Goal: Task Accomplishment & Management: Complete application form

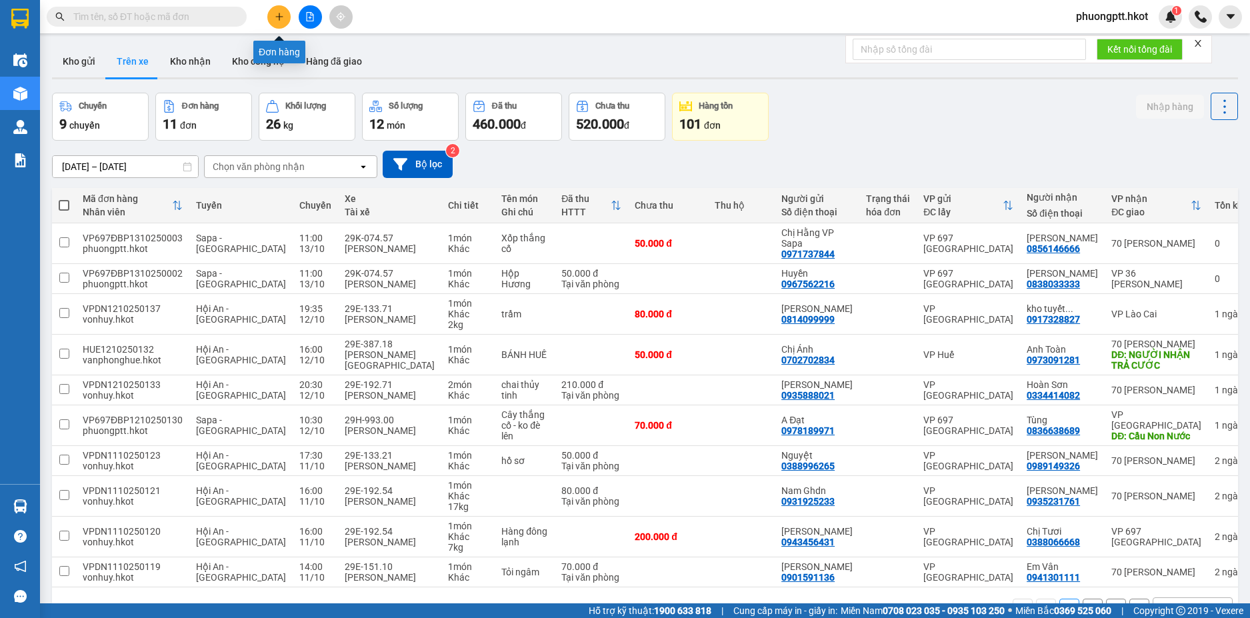
click at [273, 20] on button at bounding box center [278, 16] width 23 height 23
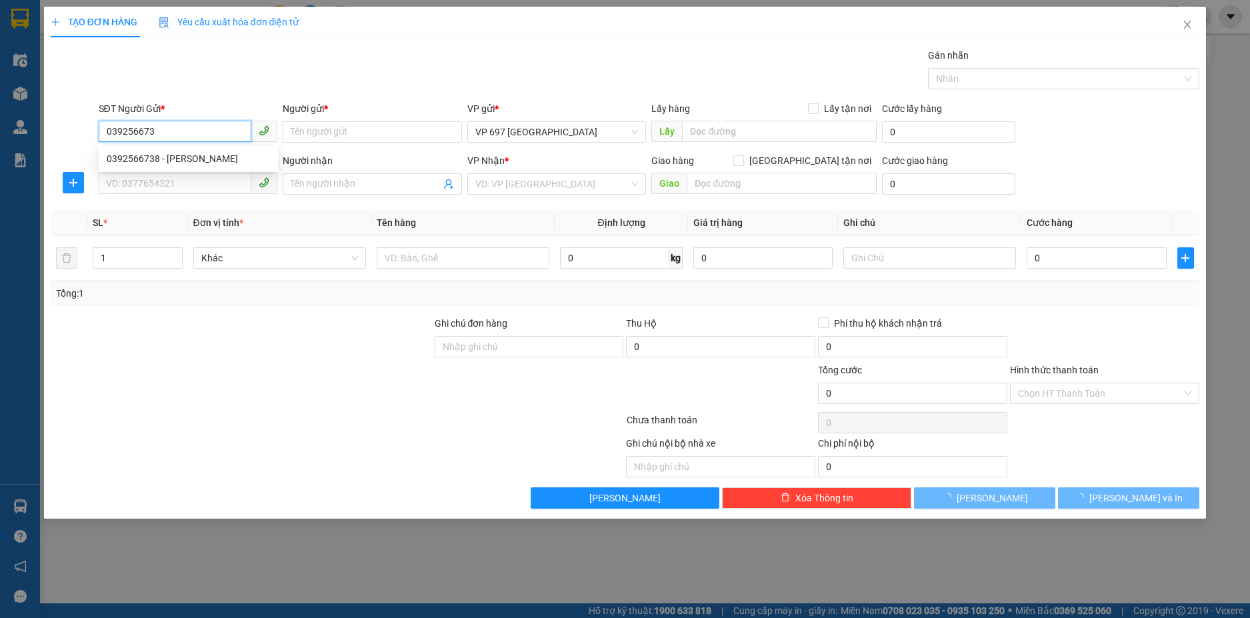
type input "0392566738"
click at [189, 164] on div "0392566738 - [PERSON_NAME]" at bounding box center [188, 158] width 163 height 15
type input "[PERSON_NAME]"
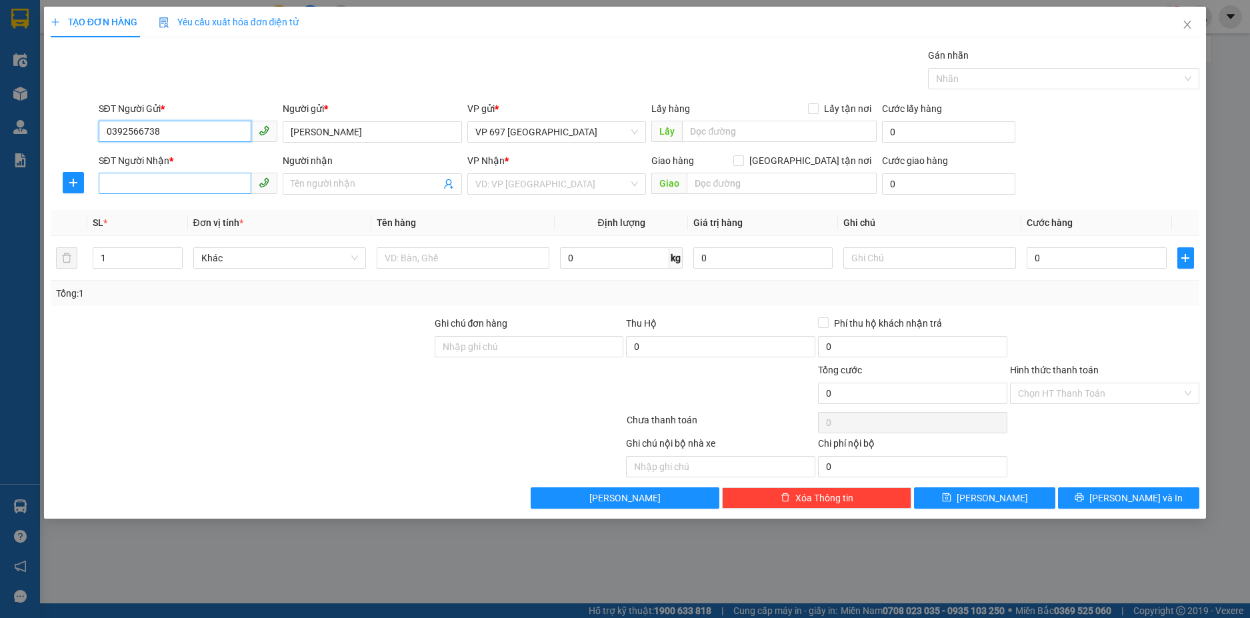
type input "0392566738"
click at [165, 189] on input "SĐT Người Nhận *" at bounding box center [175, 183] width 153 height 21
click at [141, 210] on div "0838690098 - [PERSON_NAME]" at bounding box center [188, 210] width 163 height 15
type input "0838690098"
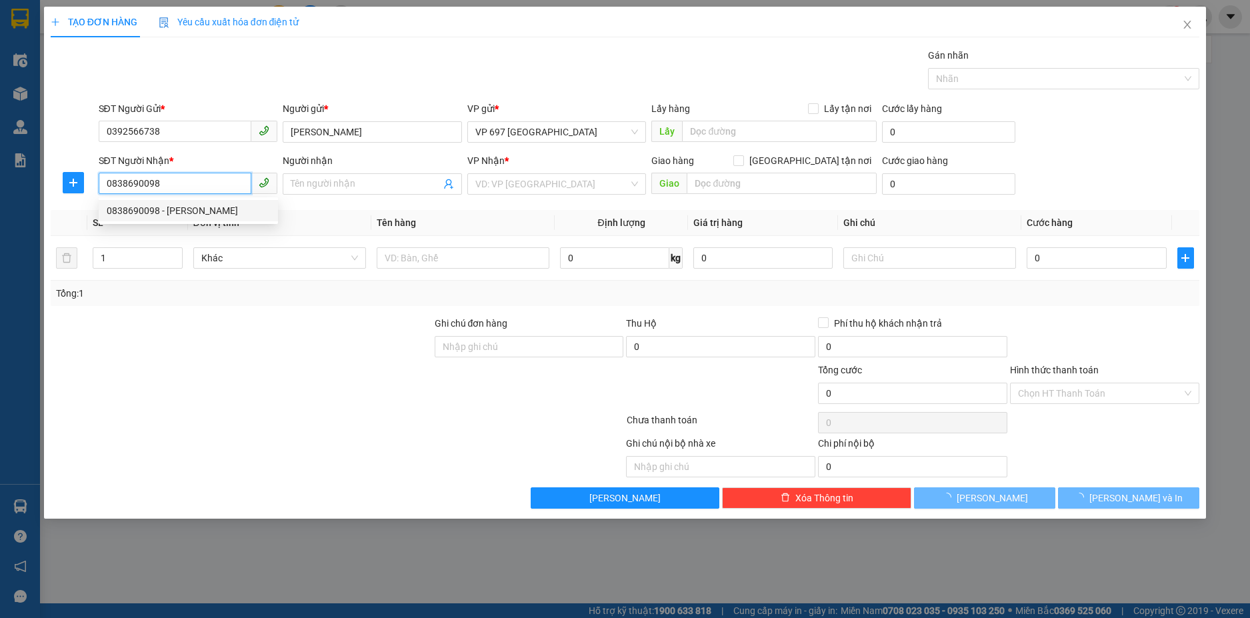
type input "[PERSON_NAME]"
type input "Nút giao IC9"
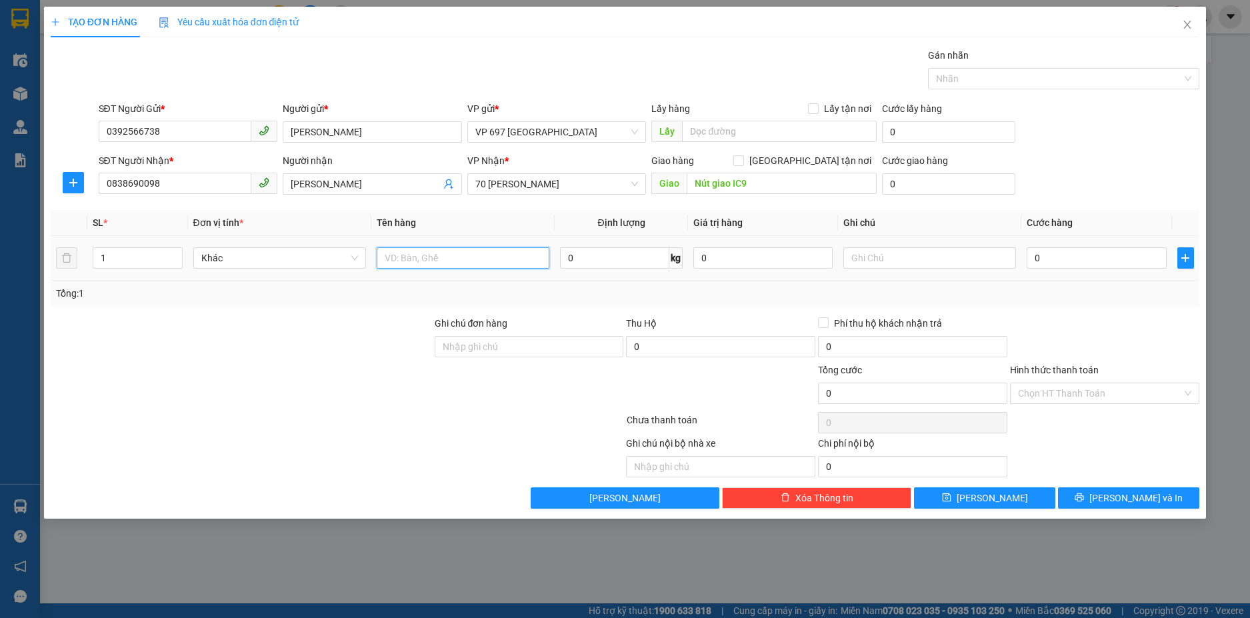
click at [410, 259] on input "text" at bounding box center [463, 257] width 173 height 21
type input "Thuốc bắc"
click at [890, 259] on input "text" at bounding box center [929, 257] width 173 height 21
type input "K đón hàng tại nút giao"
click at [1065, 254] on input "0" at bounding box center [1096, 257] width 139 height 21
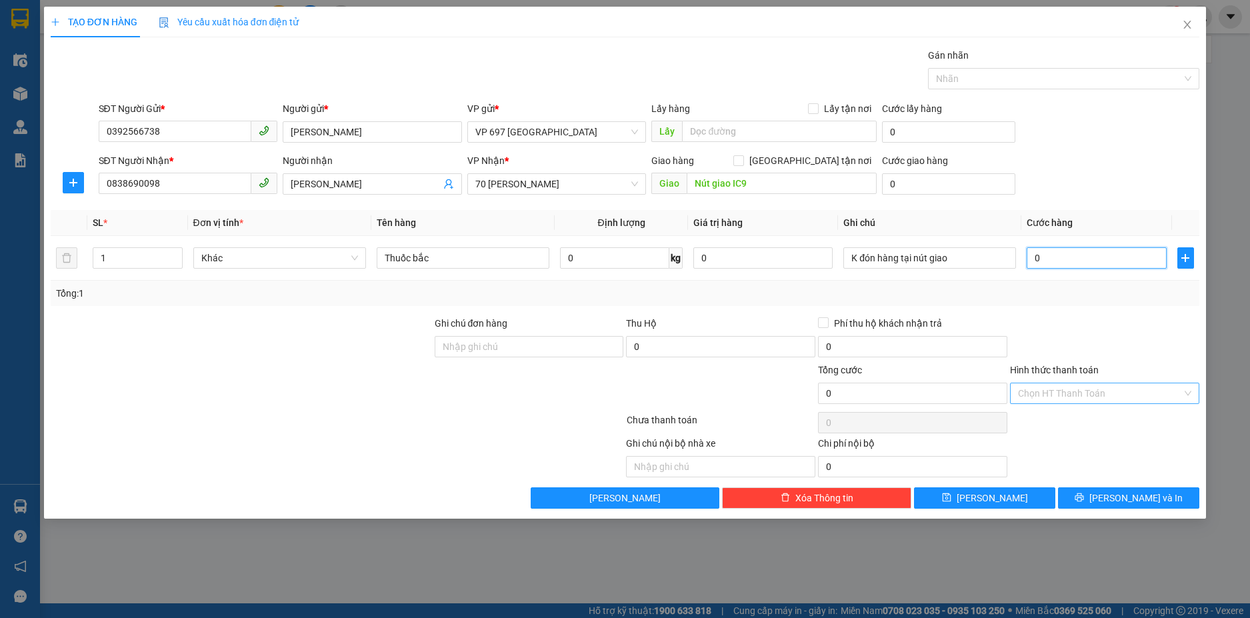
type input "5"
type input "50"
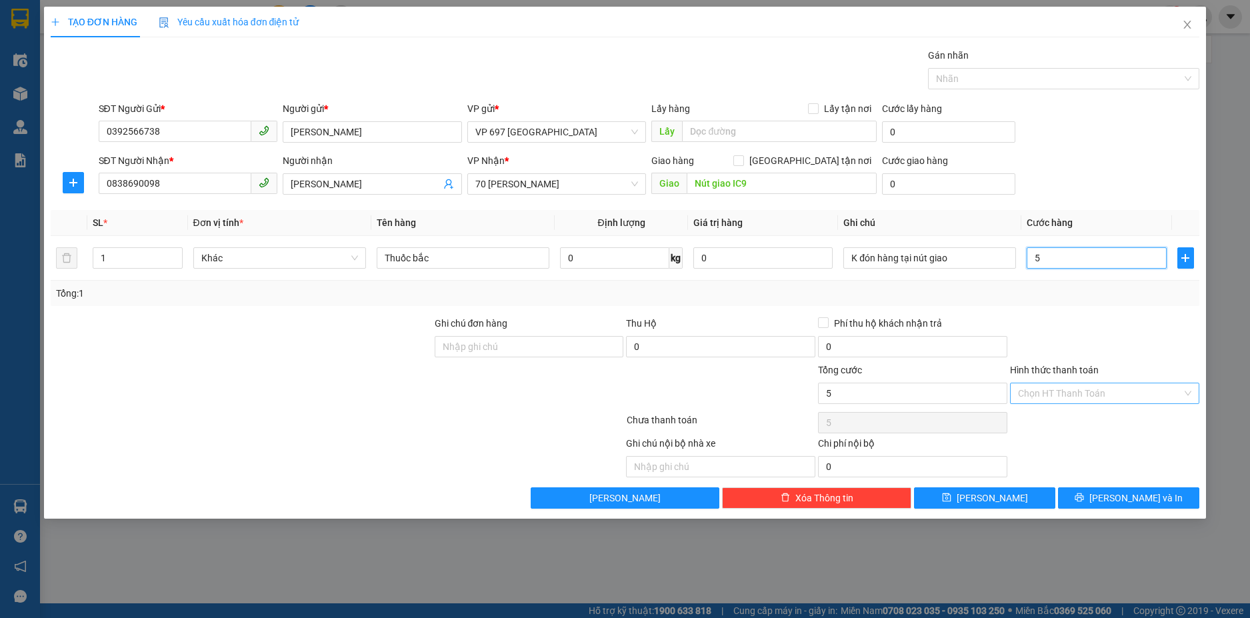
type input "50"
type input "500"
type input "5.000"
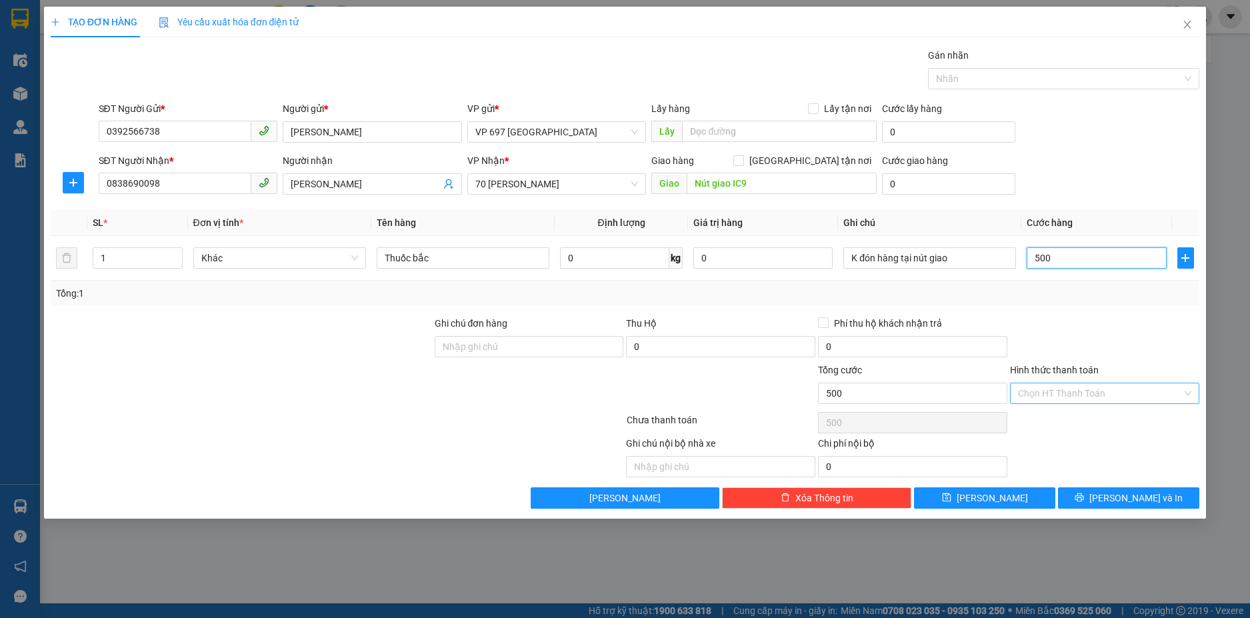
type input "5.000"
type input "50.000"
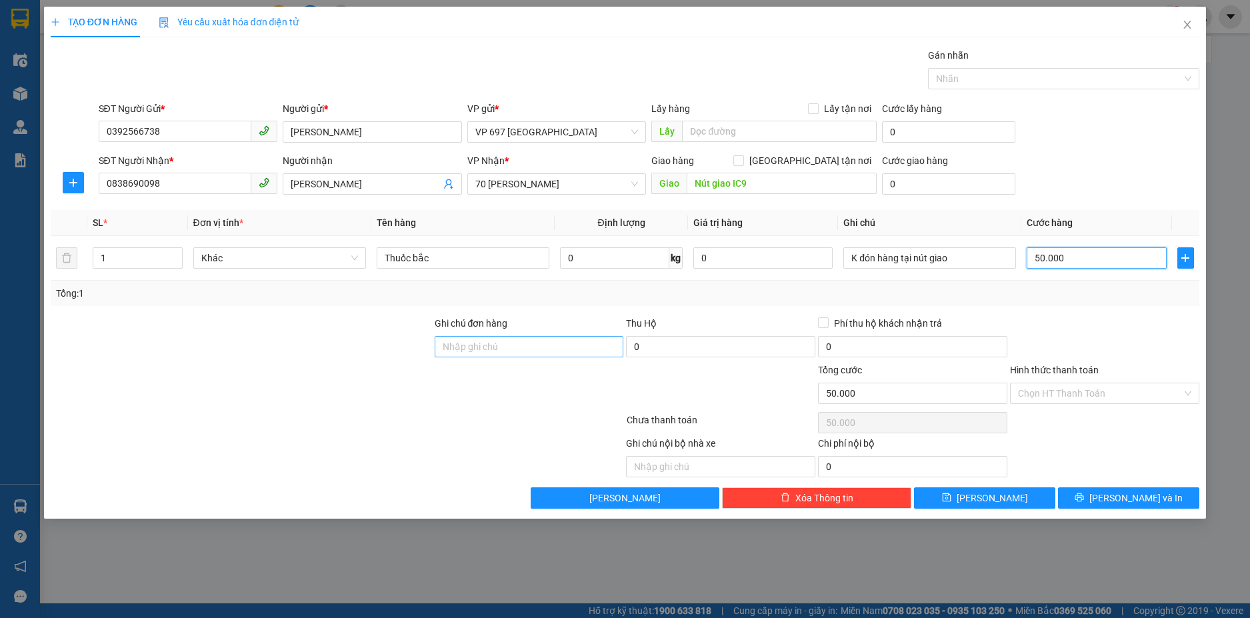
type input "50.000"
click at [458, 345] on input "Ghi chú đơn hàng" at bounding box center [529, 346] width 189 height 21
type input "[PERSON_NAME]"
click at [1083, 396] on input "Hình thức thanh toán" at bounding box center [1100, 393] width 164 height 20
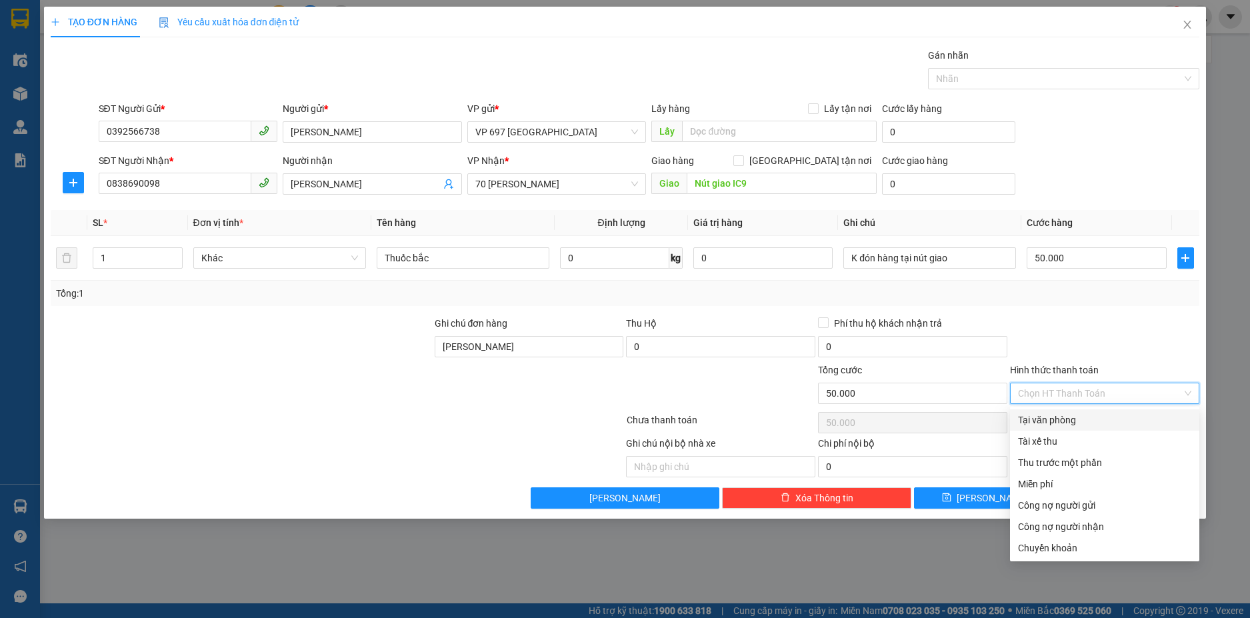
click at [1065, 419] on div "Tại văn phòng" at bounding box center [1104, 420] width 173 height 15
type input "0"
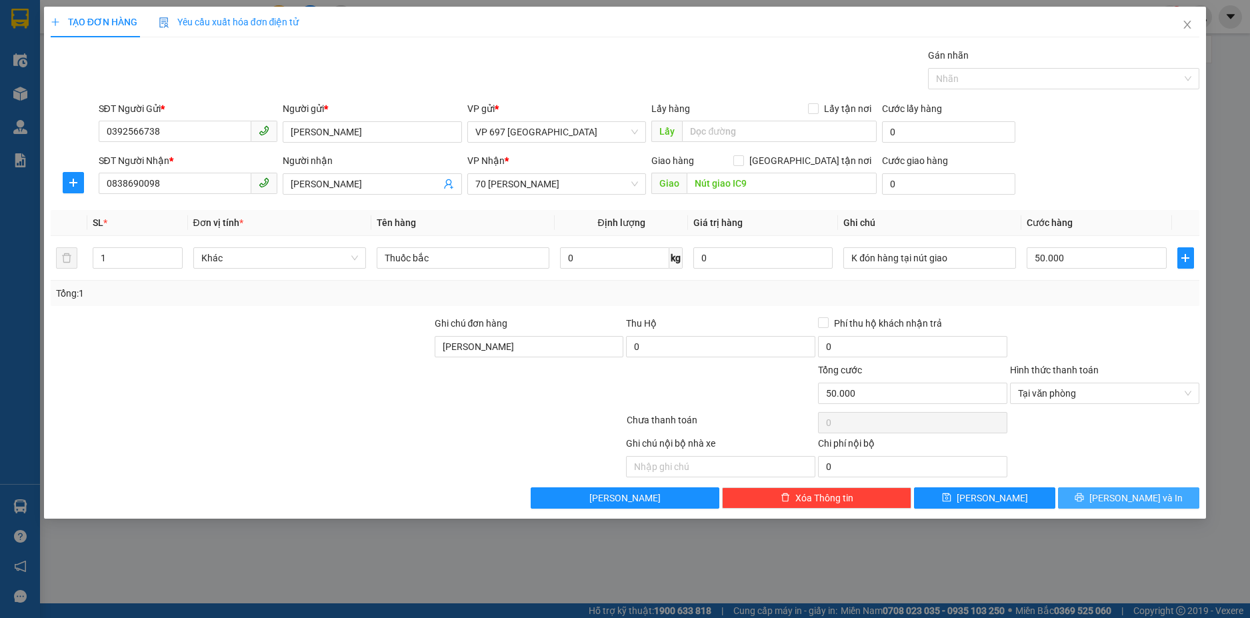
click at [1135, 498] on span "[PERSON_NAME] và In" at bounding box center [1135, 498] width 93 height 15
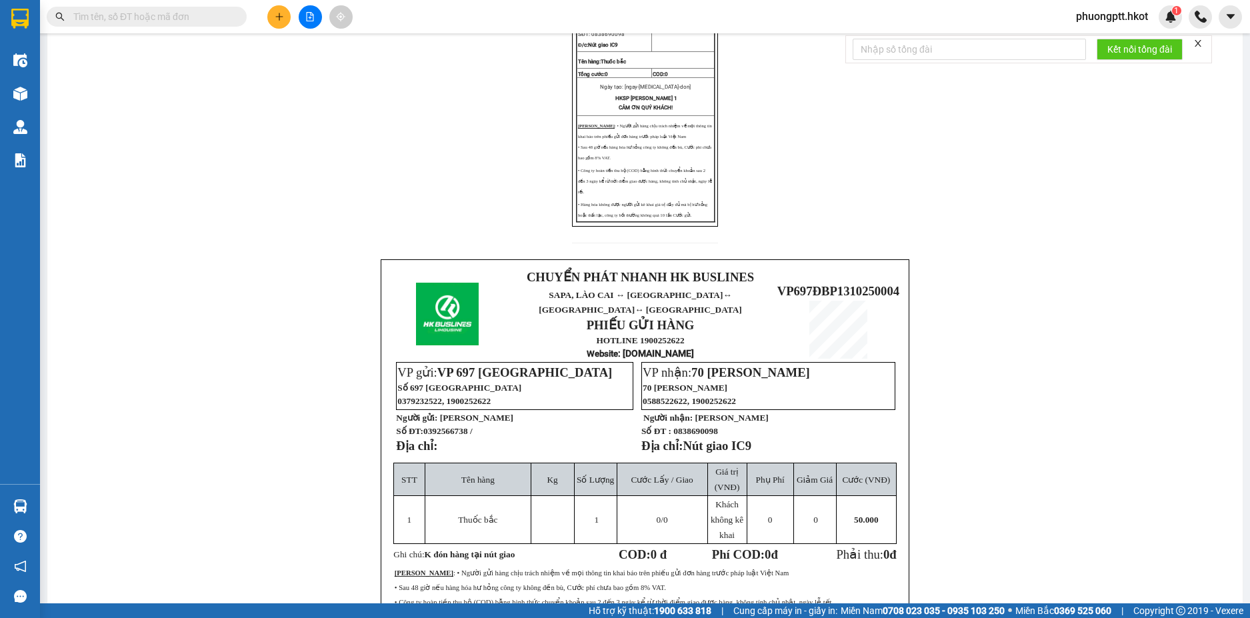
scroll to position [363, 0]
